Goal: Information Seeking & Learning: Learn about a topic

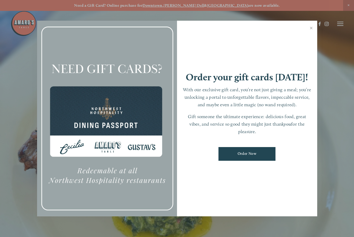
click at [316, 28] on link "Close" at bounding box center [311, 28] width 10 height 14
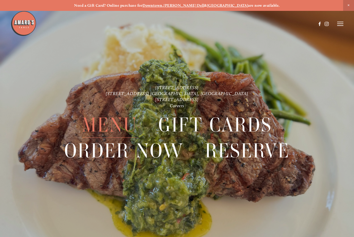
click at [127, 124] on span "Menu" at bounding box center [109, 125] width 55 height 26
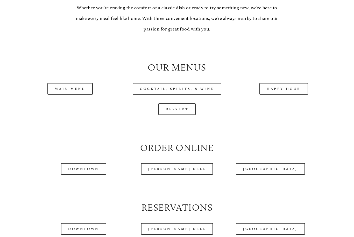
scroll to position [464, 0]
click at [80, 86] on link "Main Menu" at bounding box center [69, 89] width 45 height 12
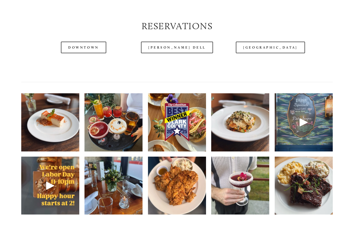
scroll to position [659, 0]
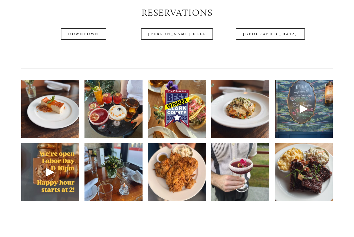
click at [188, 169] on img at bounding box center [177, 172] width 58 height 77
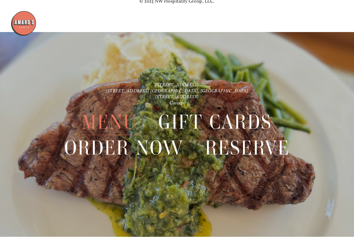
scroll to position [1110, 0]
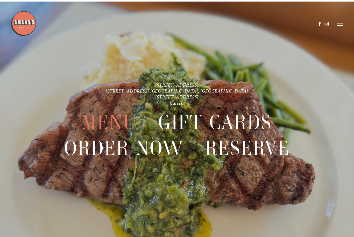
click at [343, 22] on icon at bounding box center [340, 23] width 6 height 5
click at [252, 23] on span "Menu" at bounding box center [249, 23] width 10 height 4
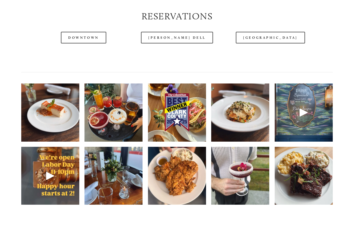
scroll to position [656, 0]
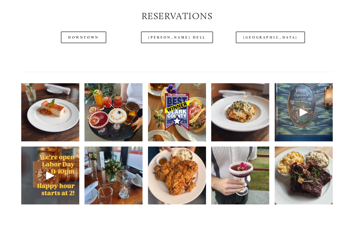
click at [188, 113] on img at bounding box center [177, 112] width 58 height 77
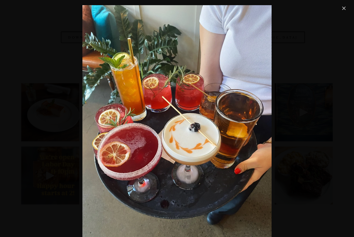
click at [347, 7] on link "Close" at bounding box center [343, 8] width 6 height 6
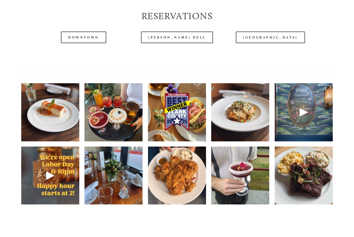
click at [306, 168] on img at bounding box center [303, 175] width 58 height 77
click at [322, 49] on div at bounding box center [177, 57] width 320 height 18
click at [325, 49] on div at bounding box center [177, 57] width 320 height 18
click at [340, 31] on header "Menu Order Now Visit Gallery 0" at bounding box center [177, 11] width 332 height 48
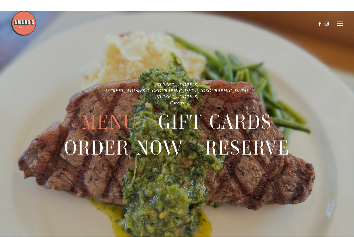
scroll to position [1110, 0]
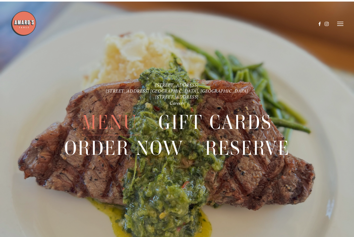
click at [343, 25] on icon at bounding box center [340, 23] width 6 height 5
click at [296, 24] on span "Gallery" at bounding box center [294, 23] width 12 height 4
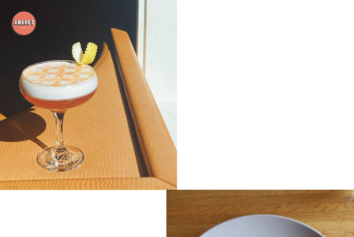
scroll to position [7222, 0]
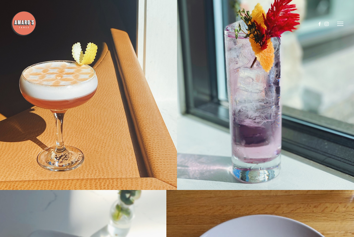
click at [340, 26] on line at bounding box center [340, 26] width 6 height 0
click at [248, 24] on span "Menu" at bounding box center [249, 23] width 10 height 4
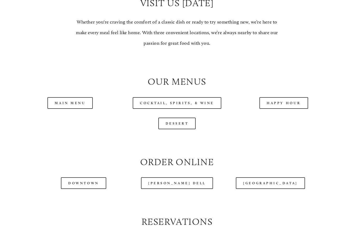
scroll to position [450, 0]
click at [284, 97] on link "Happy Hour" at bounding box center [283, 103] width 49 height 12
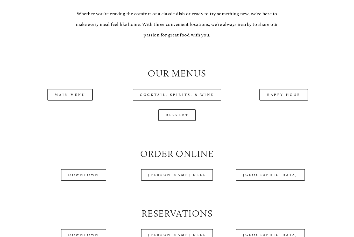
click at [59, 91] on link "Main Menu" at bounding box center [69, 95] width 45 height 12
